Goal: Task Accomplishment & Management: Complete application form

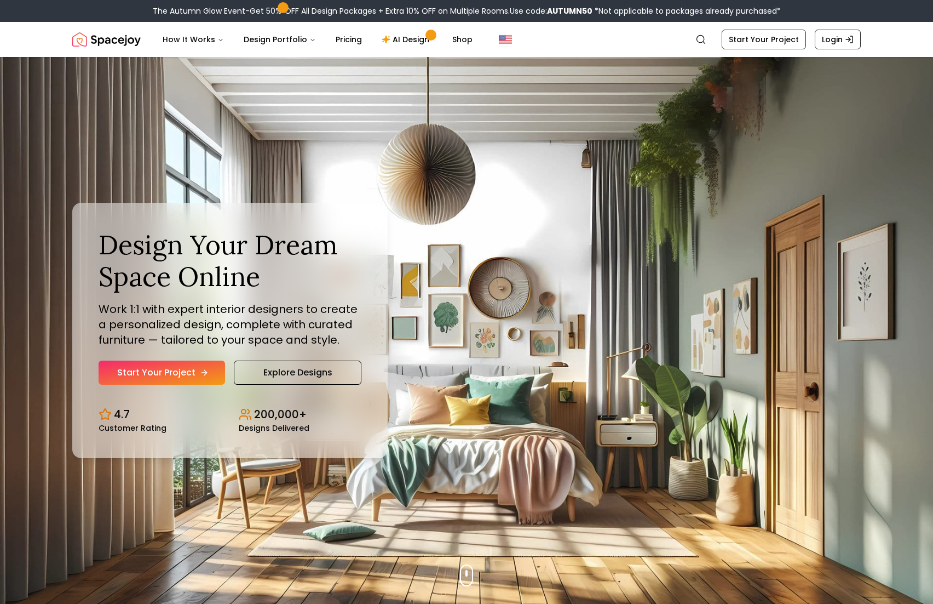
click at [184, 373] on link "Start Your Project" at bounding box center [162, 372] width 127 height 24
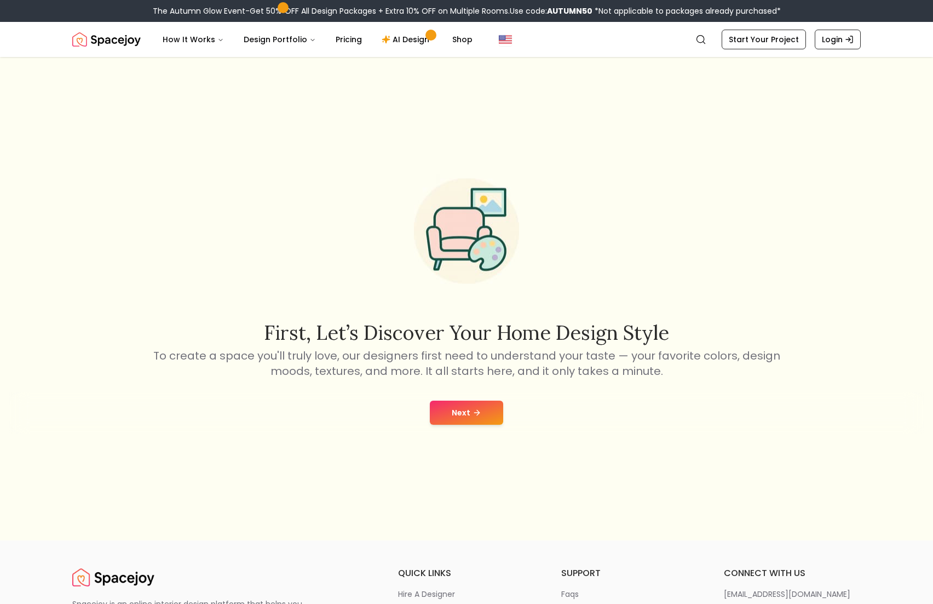
click at [485, 415] on button "Next" at bounding box center [466, 412] width 73 height 24
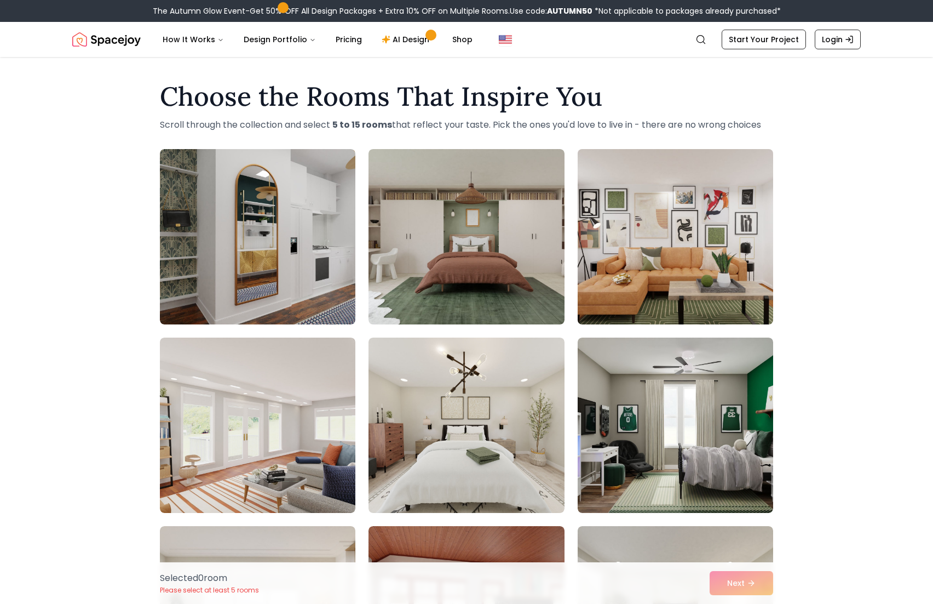
click at [674, 227] on img at bounding box center [675, 237] width 205 height 184
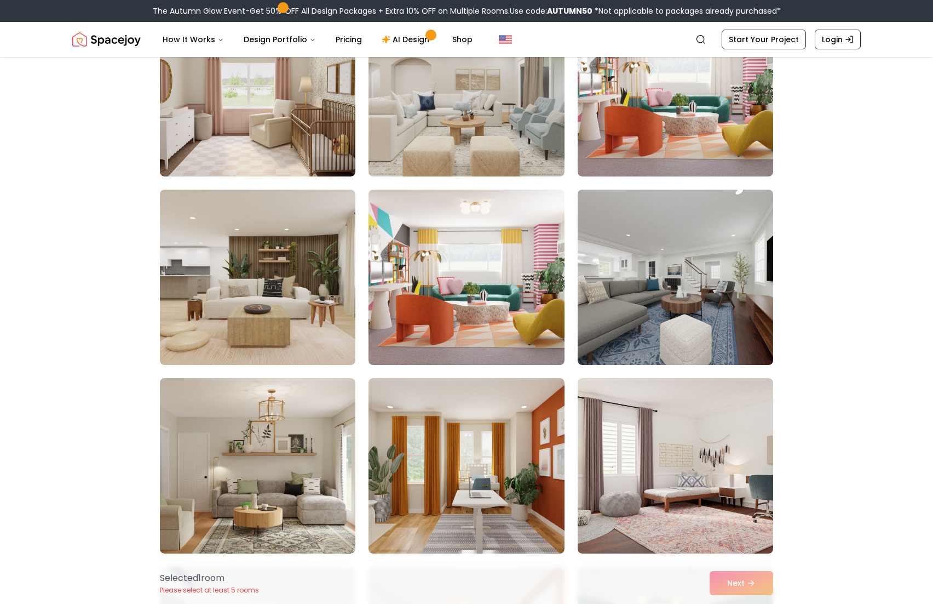
scroll to position [4682, 0]
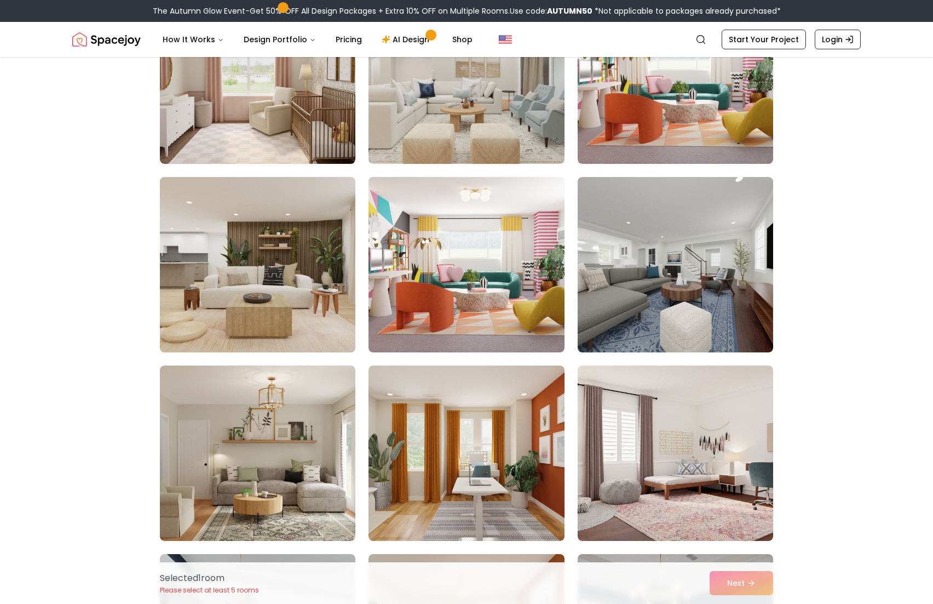
click at [278, 279] on img at bounding box center [257, 265] width 205 height 184
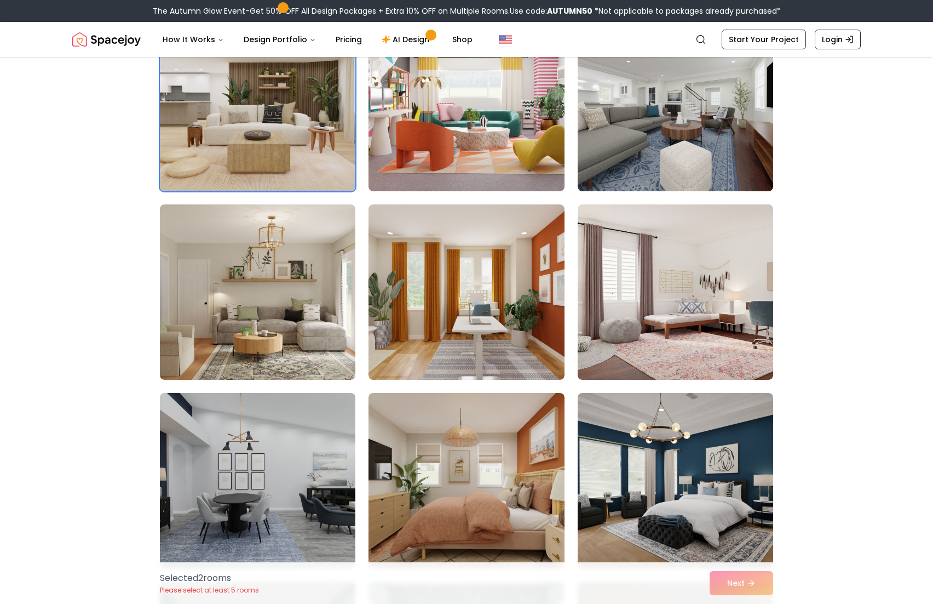
scroll to position [4846, 0]
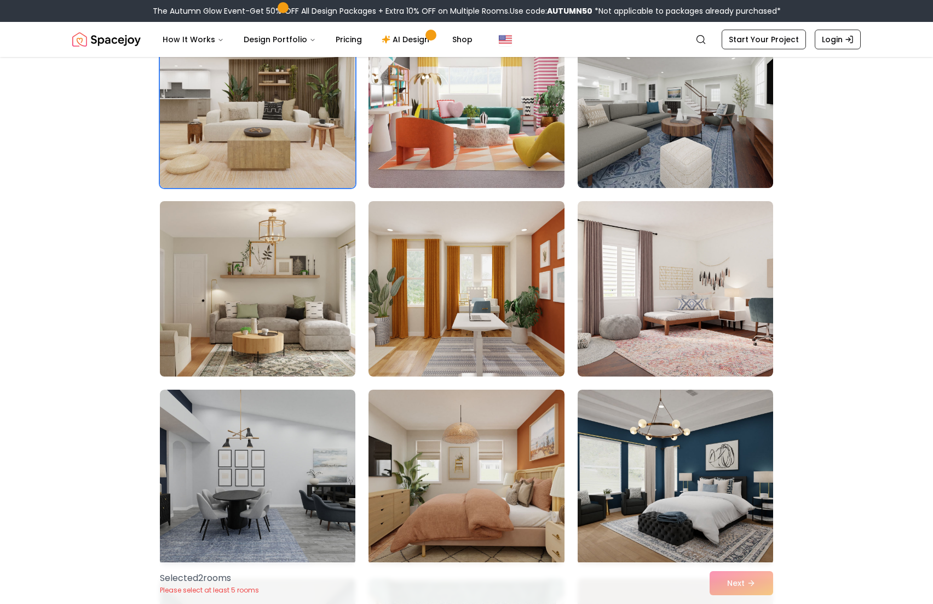
click at [292, 305] on img at bounding box center [257, 289] width 205 height 184
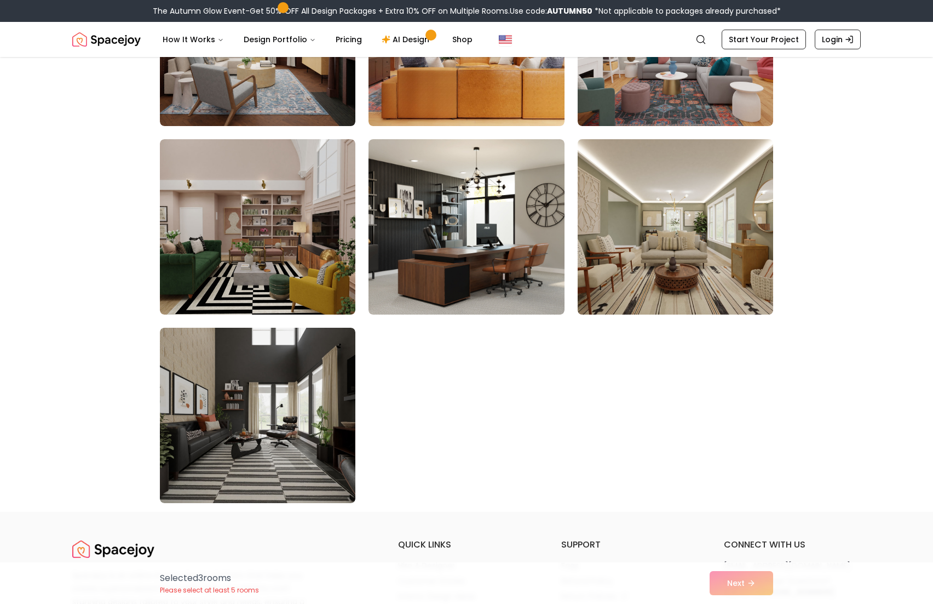
scroll to position [6051, 0]
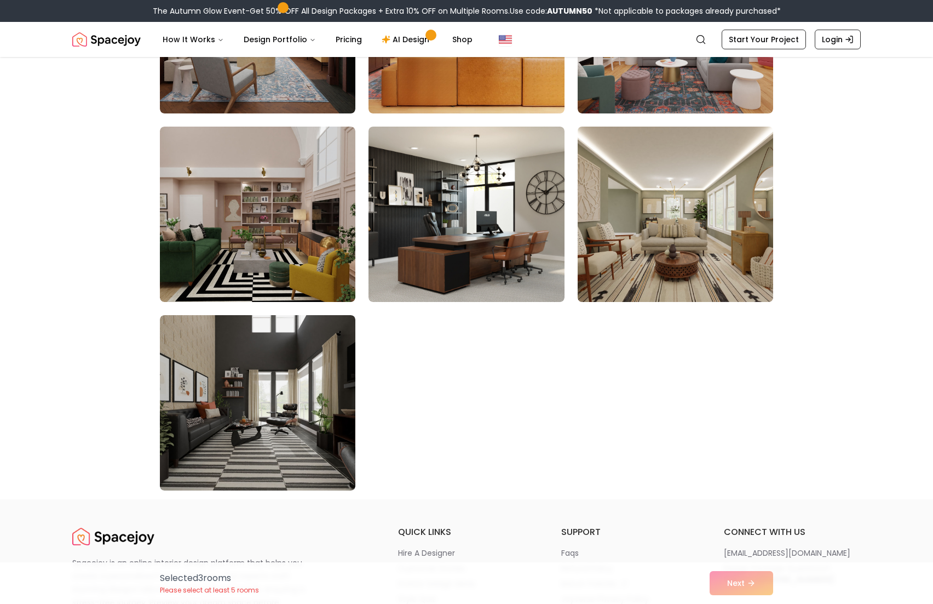
click at [700, 234] on img at bounding box center [675, 214] width 205 height 184
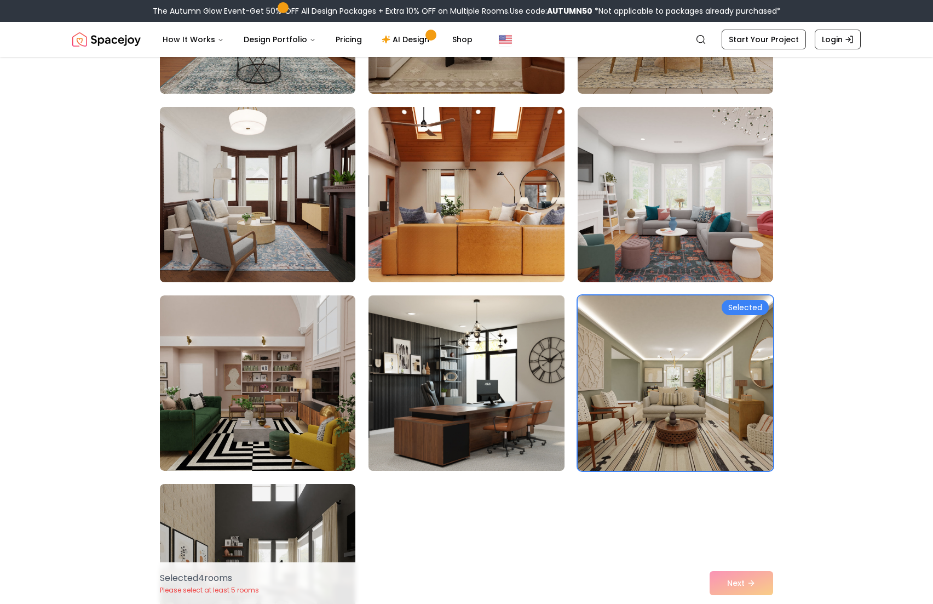
scroll to position [5887, 0]
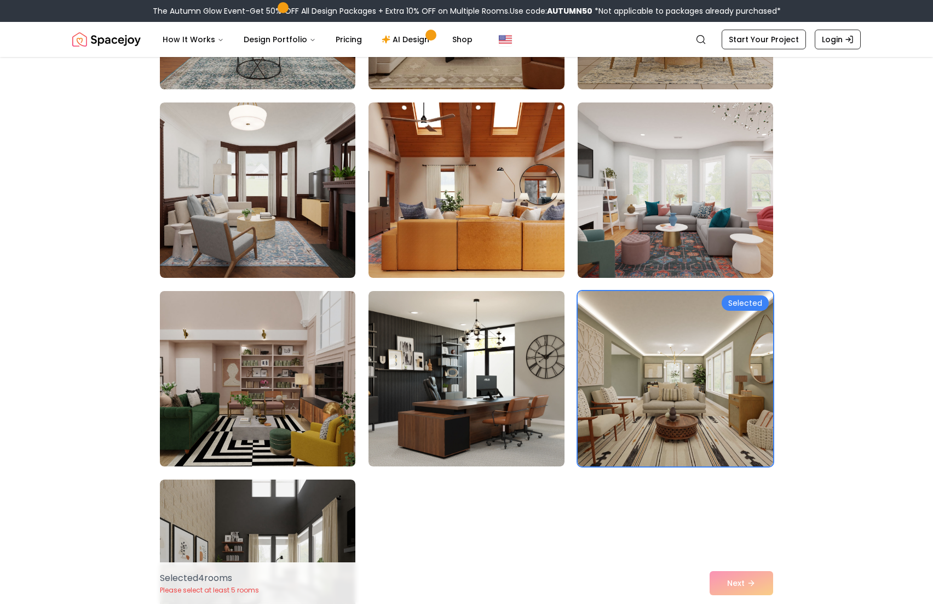
click at [266, 382] on img at bounding box center [257, 378] width 205 height 184
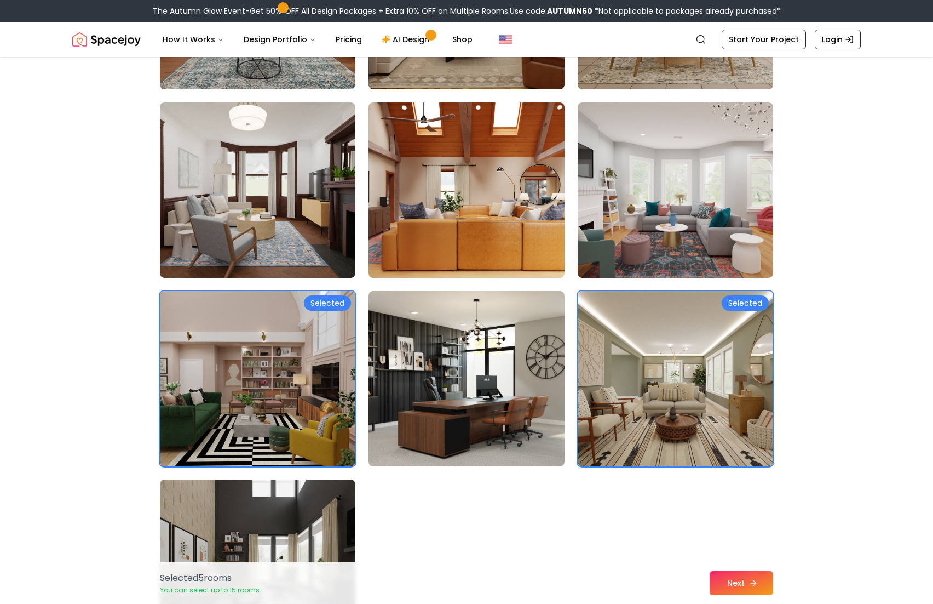
click at [764, 578] on button "Next" at bounding box center [742, 583] width 64 height 24
